Goal: Information Seeking & Learning: Learn about a topic

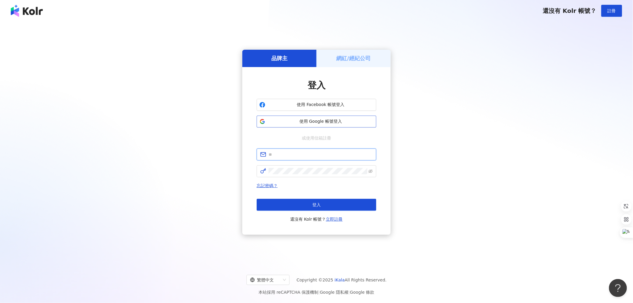
type input "**********"
click at [331, 121] on span "使用 Google 帳號登入" at bounding box center [321, 121] width 106 height 6
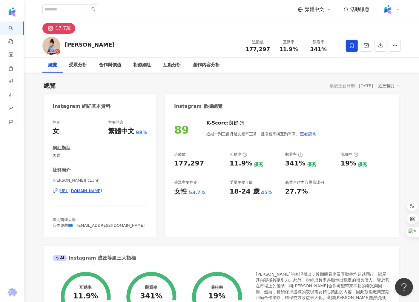
click at [102, 189] on div "[URL][DOMAIN_NAME]" at bounding box center [80, 190] width 43 height 5
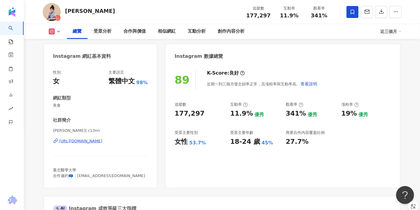
scroll to position [33, 0]
